Goal: Task Accomplishment & Management: Manage account settings

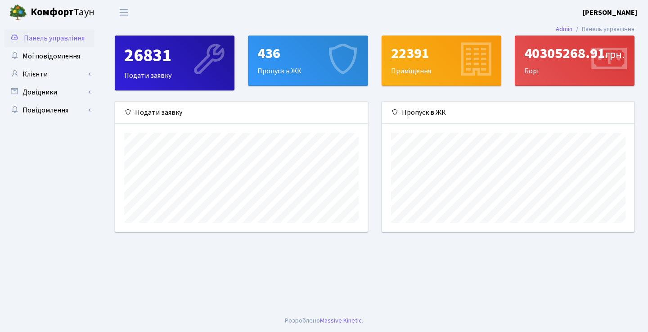
scroll to position [130, 252]
click at [50, 69] on link "Клієнти" at bounding box center [49, 74] width 90 height 18
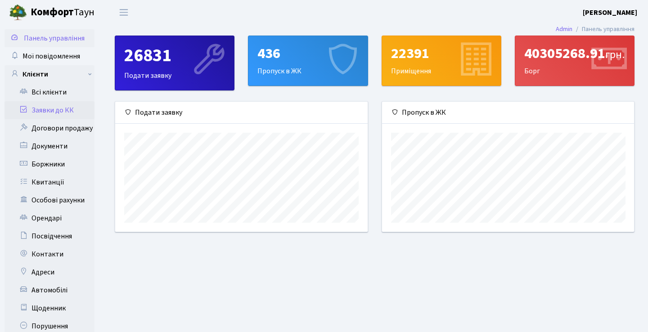
click at [52, 117] on link "Заявки до КК" at bounding box center [49, 110] width 90 height 18
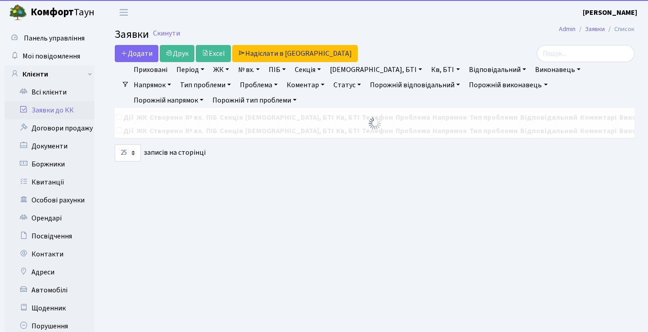
select select "25"
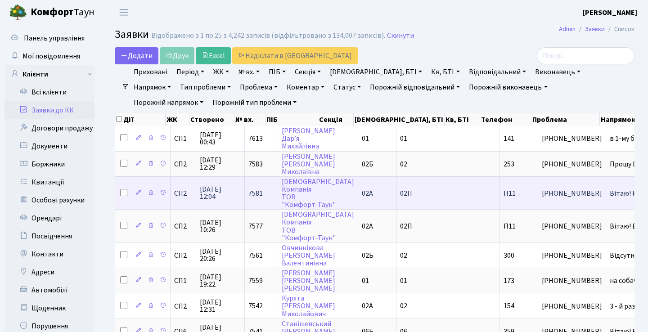
click at [538, 187] on td "044-363-13-80" at bounding box center [572, 192] width 68 height 33
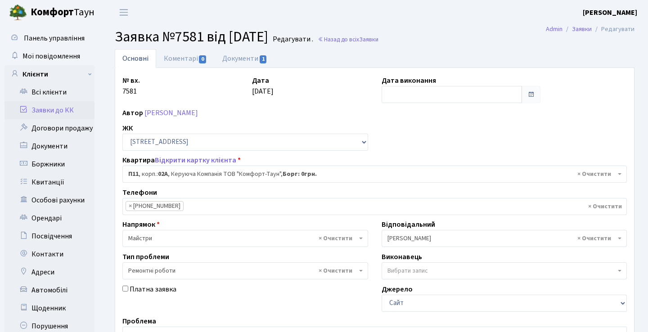
select select "20720"
select select "62"
click at [79, 116] on link "Заявки до КК" at bounding box center [49, 110] width 90 height 18
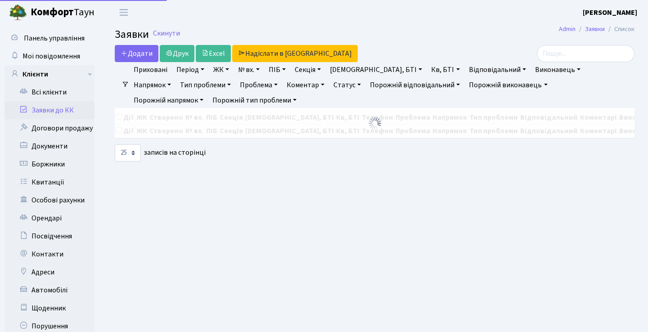
select select "25"
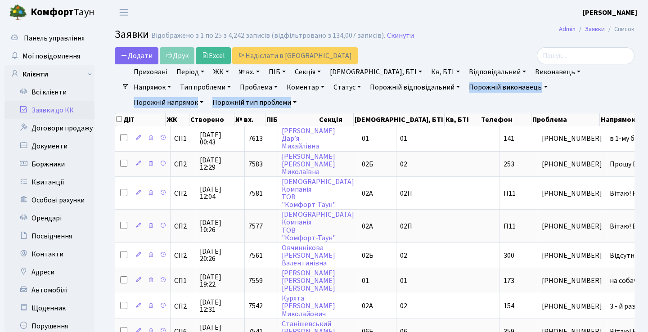
drag, startPoint x: 424, startPoint y: 112, endPoint x: 440, endPoint y: 107, distance: 17.6
click at [465, 104] on ul "Приховані Період 03.09.2025 - 03.09.2025 ЖК СП1, Столичне шосе, 1 СП2, Столичне…" at bounding box center [378, 87] width 498 height 46
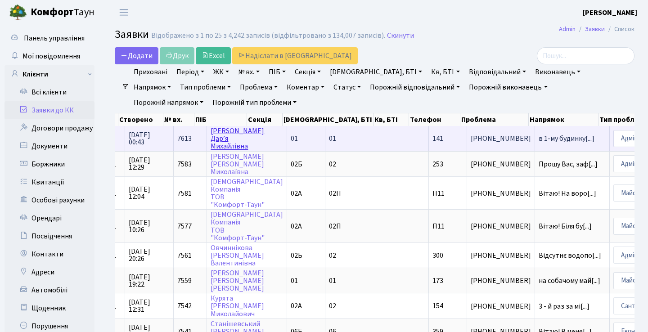
click at [220, 145] on link "[PERSON_NAME]’я Михайлівна" at bounding box center [237, 138] width 54 height 25
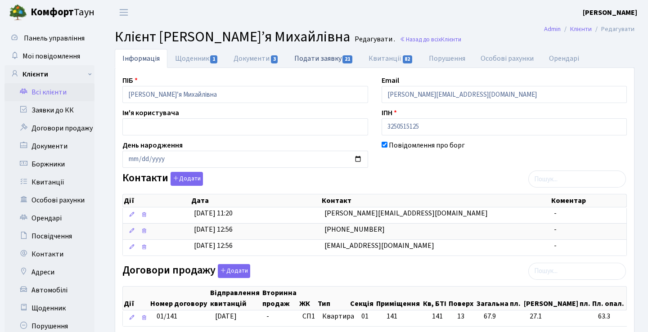
click at [334, 57] on link "Подати заявку 21" at bounding box center [323, 58] width 74 height 18
select select "25"
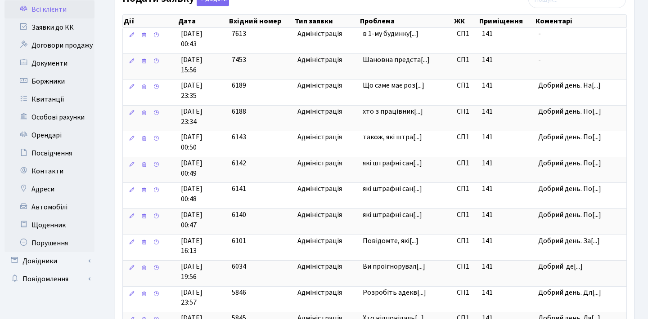
scroll to position [58, 0]
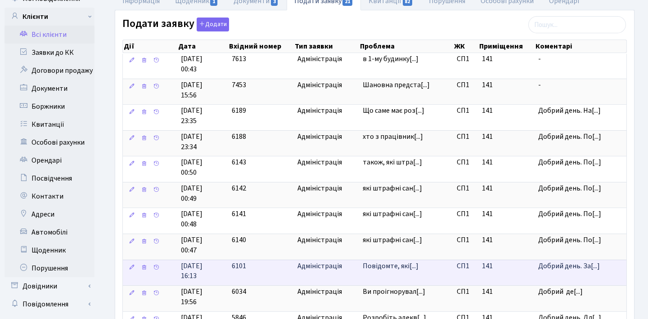
click at [407, 263] on td "Повідомте, які[...]" at bounding box center [406, 273] width 94 height 26
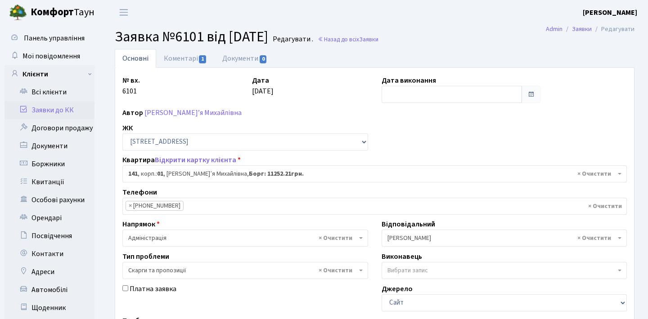
select select "20066"
select select "55"
click at [186, 62] on link "Коментарі 1" at bounding box center [185, 58] width 58 height 18
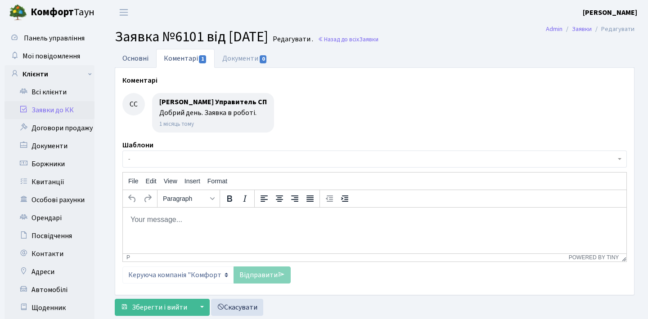
click at [147, 57] on link "Основні" at bounding box center [135, 58] width 41 height 18
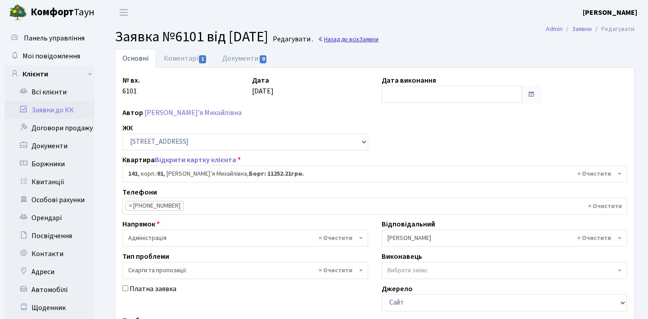
click at [362, 43] on link "Назад до всіх Заявки" at bounding box center [347, 39] width 61 height 9
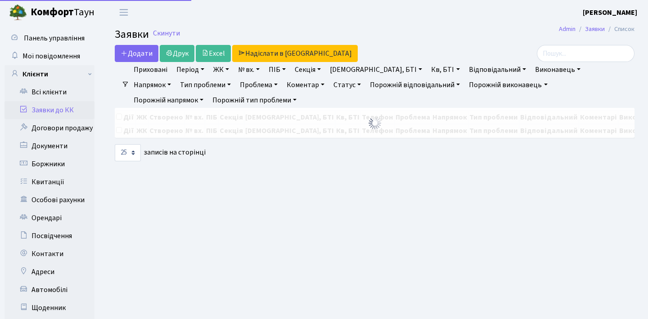
select select "25"
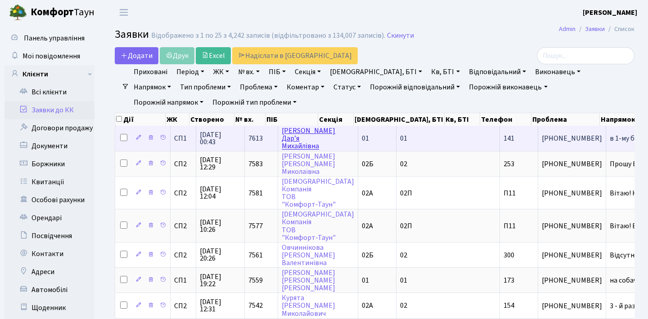
click at [292, 141] on link "Юрчик Дар’я Михайлівна" at bounding box center [309, 138] width 54 height 25
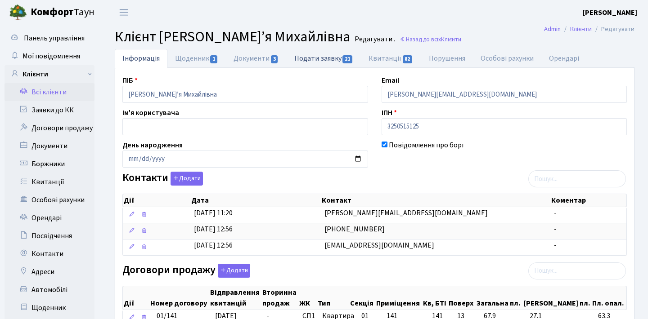
click at [311, 65] on link "Подати заявку 21" at bounding box center [323, 58] width 74 height 18
select select "25"
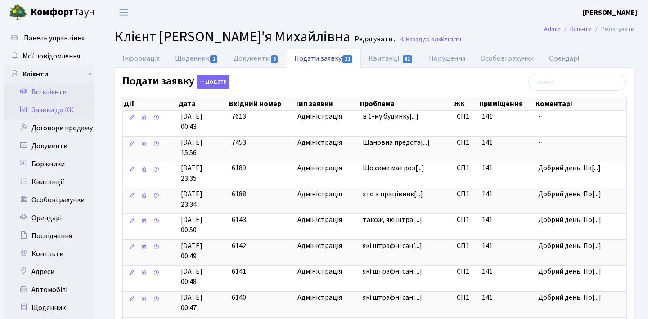
click at [54, 109] on link "Заявки до КК" at bounding box center [49, 110] width 90 height 18
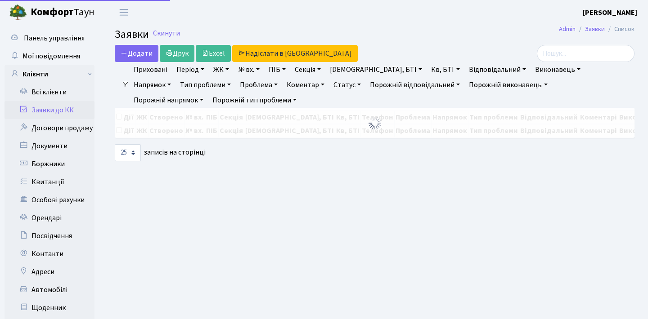
select select "25"
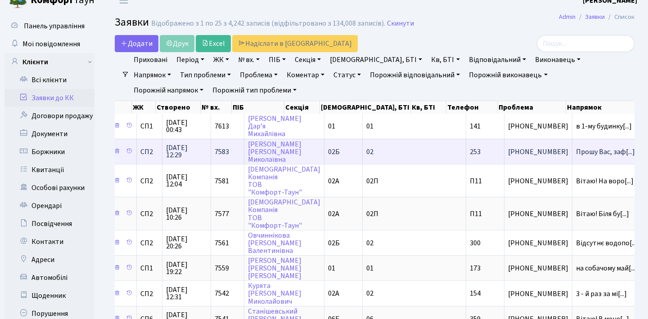
scroll to position [0, 37]
